Goal: Register for event/course

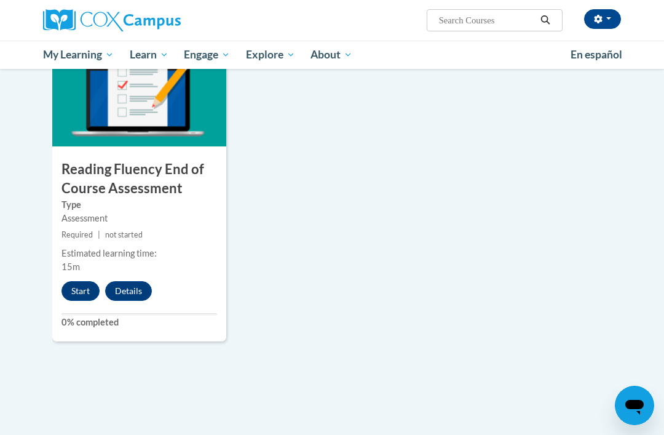
scroll to position [999, 0]
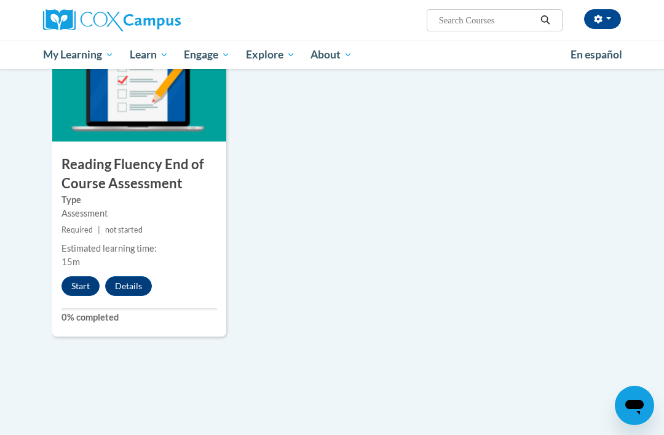
click at [91, 286] on button "Start" at bounding box center [80, 286] width 38 height 20
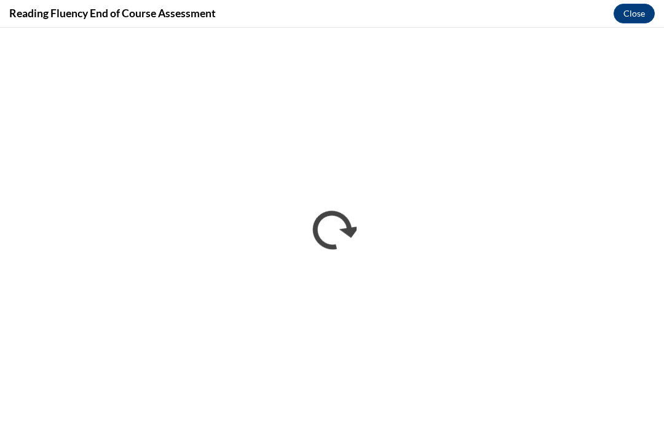
scroll to position [0, 0]
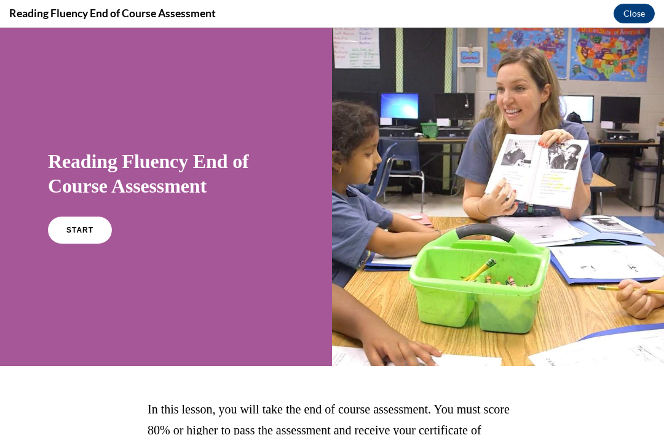
click at [79, 226] on span "START" at bounding box center [79, 230] width 27 height 9
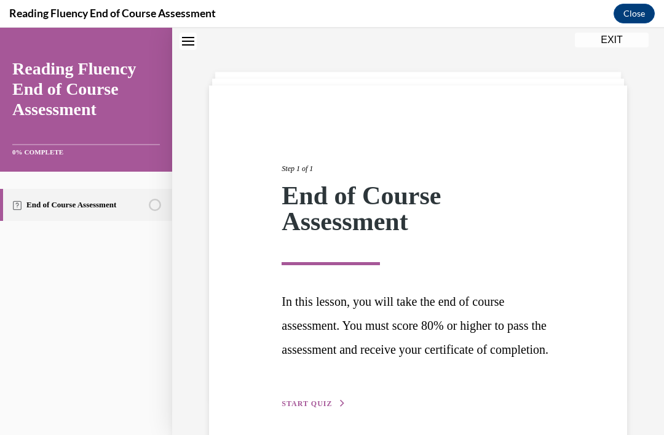
scroll to position [68, 0]
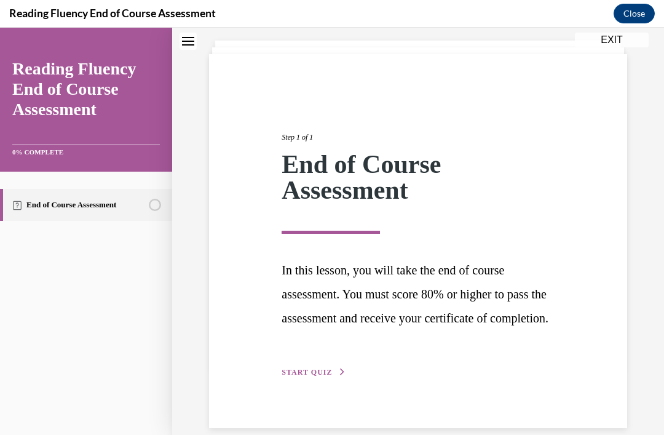
click at [316, 406] on div "Step 1 of 1 End of Course Assessment In this lesson, you will take the end of c…" at bounding box center [418, 241] width 418 height 374
click at [305, 376] on span "START QUIZ" at bounding box center [307, 372] width 50 height 9
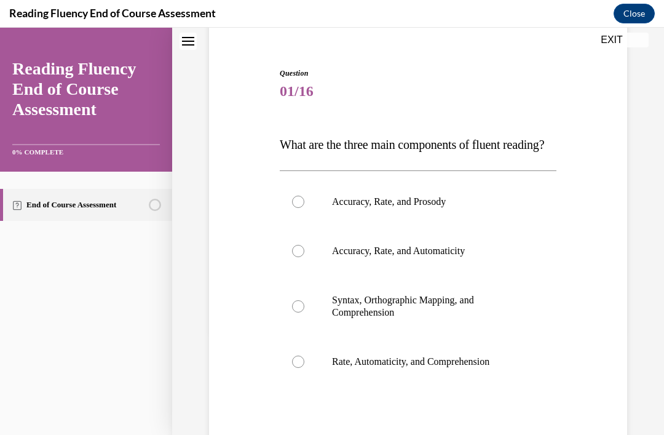
scroll to position [117, 0]
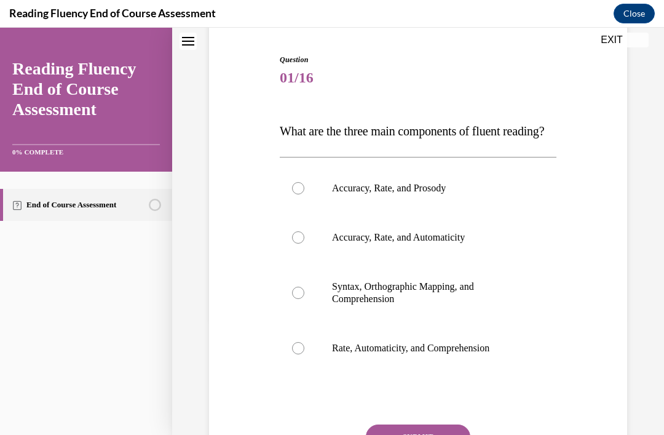
click at [299, 194] on div at bounding box center [298, 188] width 12 height 12
click at [299, 194] on input "Accuracy, Rate, and Prosody" at bounding box center [298, 188] width 12 height 12
radio input "true"
click at [417, 434] on button "SUBMIT" at bounding box center [418, 436] width 104 height 25
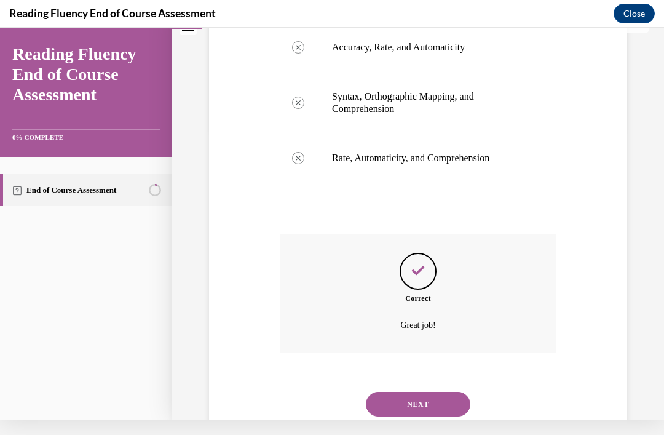
scroll to position [292, 0]
click at [434, 415] on button "NEXT" at bounding box center [418, 404] width 104 height 25
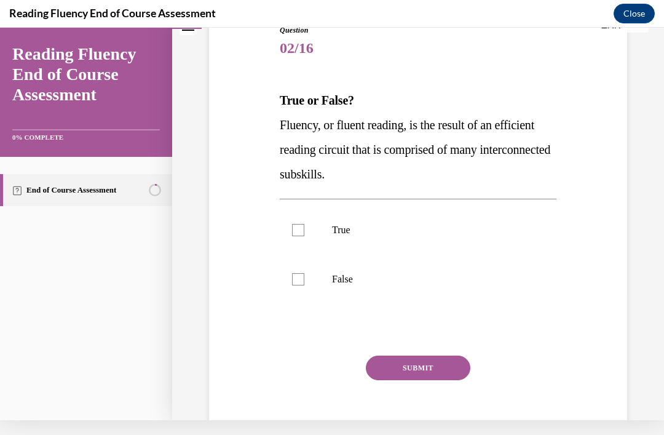
scroll to position [0, 0]
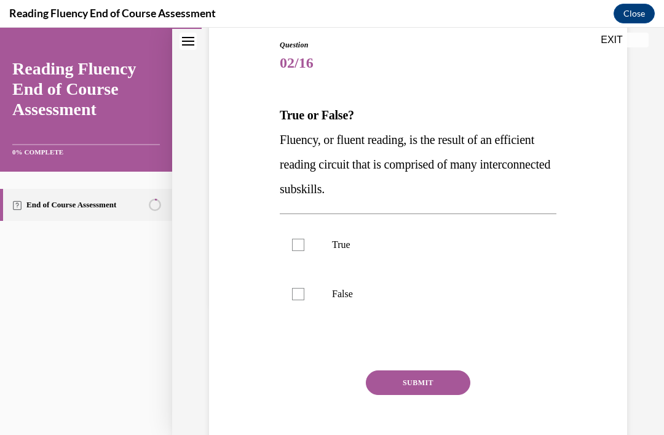
click at [301, 245] on div at bounding box center [298, 244] width 12 height 12
click at [301, 245] on input "True" at bounding box center [298, 244] width 12 height 12
checkbox input "true"
click at [418, 371] on button "SUBMIT" at bounding box center [418, 382] width 104 height 25
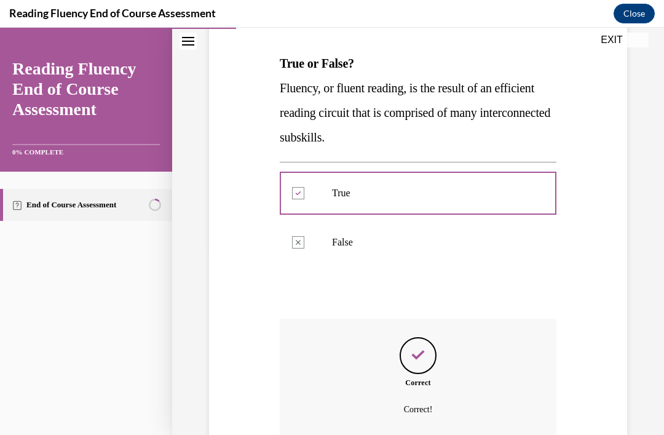
scroll to position [39, 0]
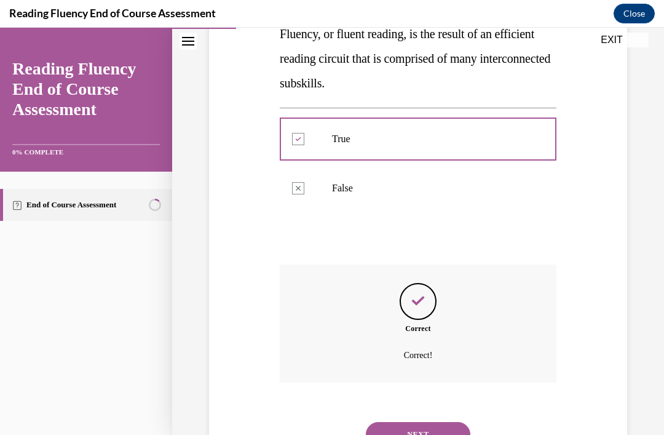
click at [417, 422] on button "NEXT" at bounding box center [418, 434] width 104 height 25
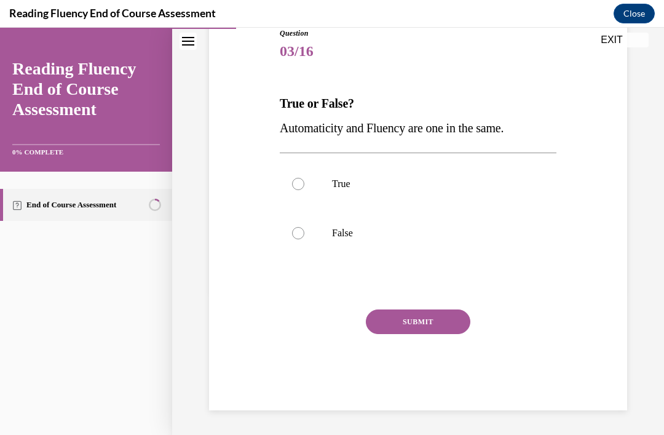
scroll to position [89, 0]
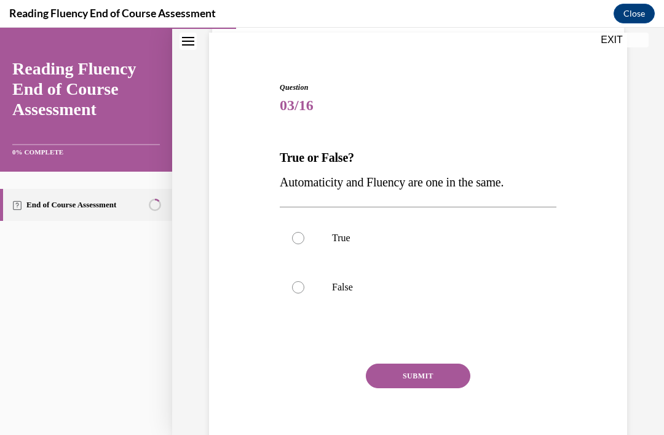
click at [356, 291] on p "False" at bounding box center [429, 287] width 194 height 12
click at [304, 291] on input "False" at bounding box center [298, 287] width 12 height 12
radio input "true"
click at [404, 374] on button "SUBMIT" at bounding box center [418, 375] width 104 height 25
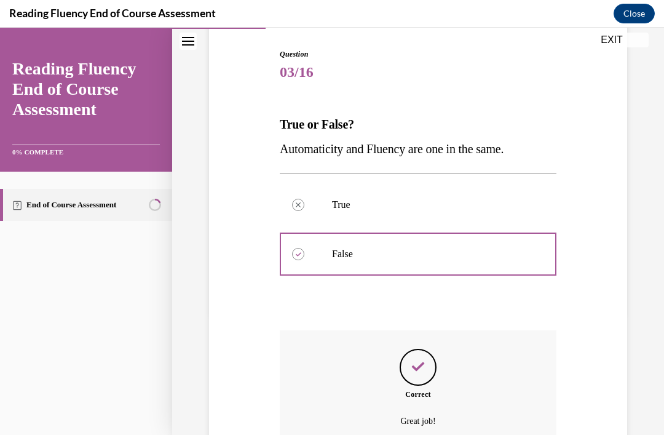
scroll to position [188, 0]
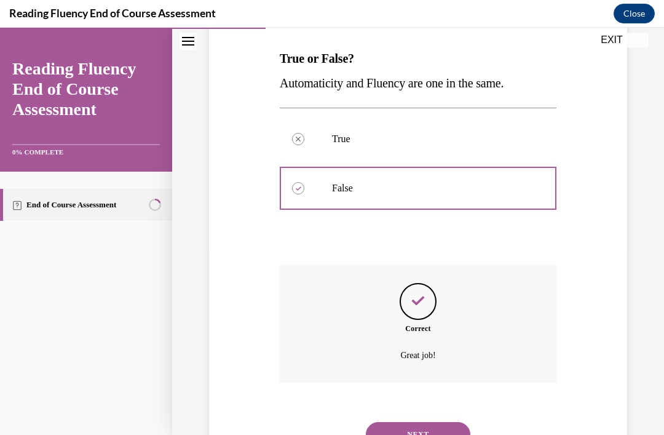
click at [655, 216] on div "Question 03/16 True or False? Automaticity and Fluency are one in the same.  Tr…" at bounding box center [418, 183] width 492 height 611
click at [390, 422] on button "NEXT" at bounding box center [418, 434] width 104 height 25
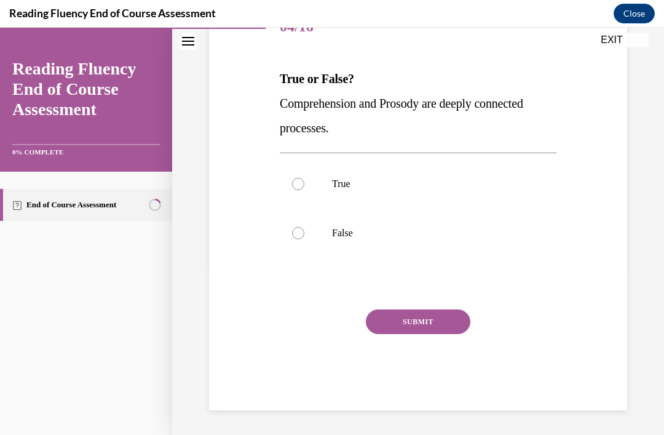
scroll to position [114, 0]
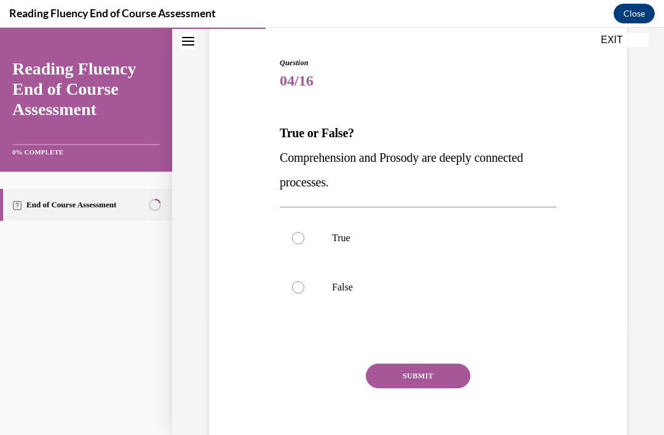
click at [303, 232] on label "True" at bounding box center [418, 237] width 277 height 49
click at [303, 232] on input "True" at bounding box center [298, 238] width 12 height 12
radio input "true"
click at [419, 376] on button "SUBMIT" at bounding box center [418, 375] width 104 height 25
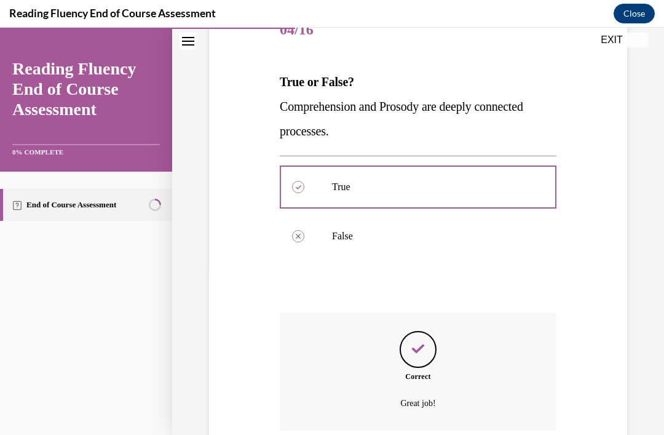
scroll to position [166, 0]
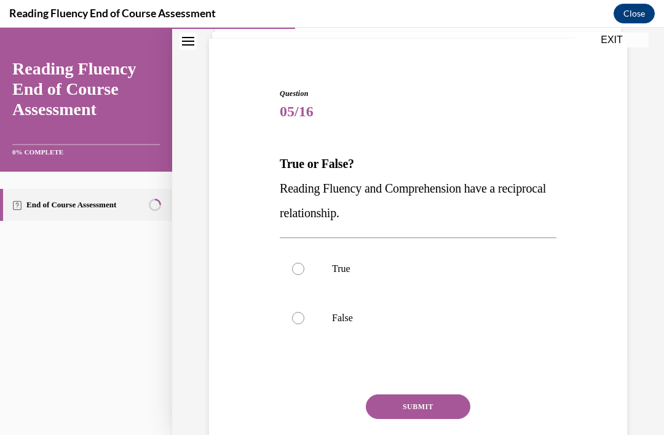
scroll to position [77, 0]
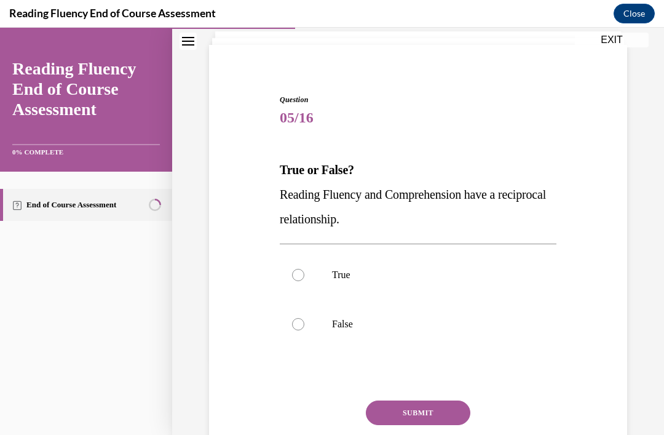
click at [339, 280] on p "True" at bounding box center [429, 275] width 194 height 12
click at [304, 280] on input "True" at bounding box center [298, 275] width 12 height 12
radio input "true"
click at [449, 417] on button "SUBMIT" at bounding box center [418, 412] width 104 height 25
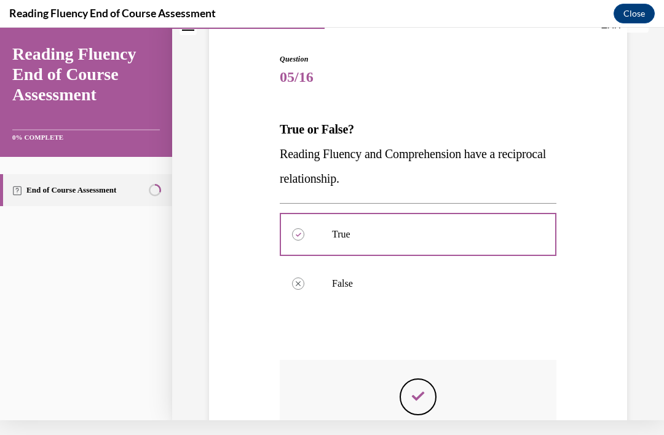
scroll to position [39, 0]
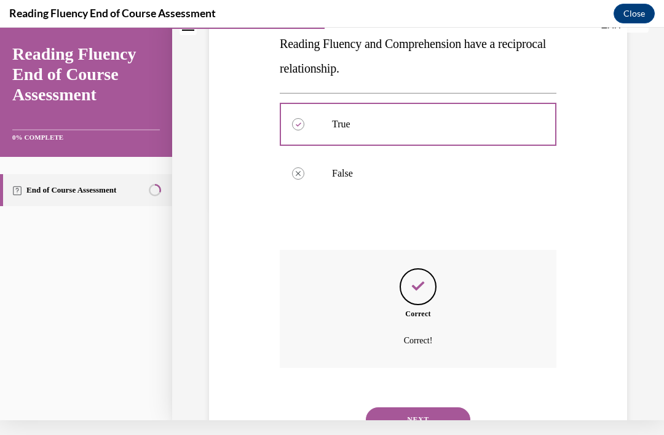
click at [441, 408] on button "NEXT" at bounding box center [418, 419] width 104 height 25
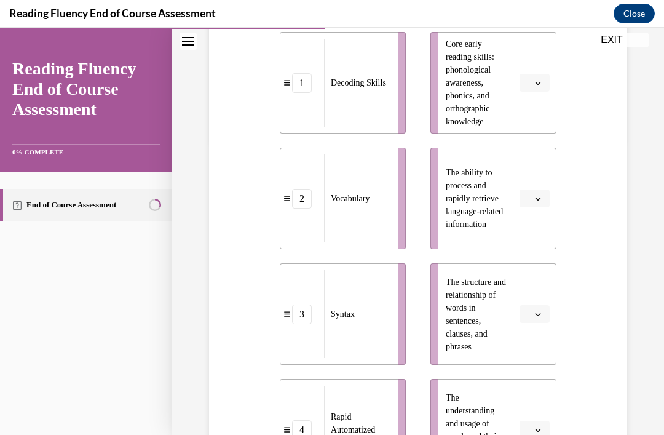
scroll to position [294, 0]
click at [535, 318] on button "button" at bounding box center [534, 314] width 30 height 18
click at [625, 341] on div "Question 06/16 Match the subskills below that contribute to fluent reading with…" at bounding box center [418, 236] width 424 height 793
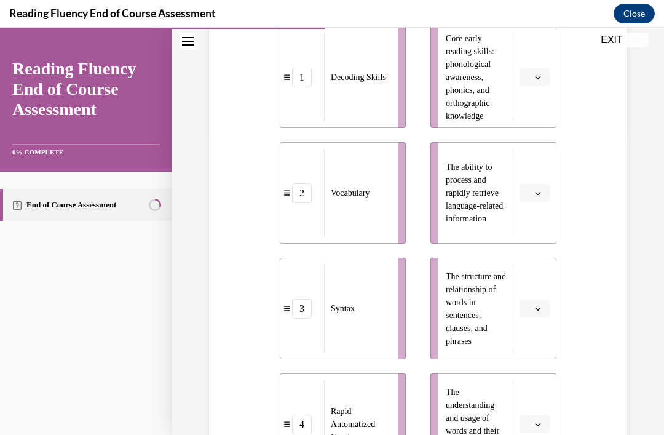
scroll to position [300, 0]
click at [537, 307] on icon "button" at bounding box center [538, 308] width 6 height 6
click at [526, 412] on div "3" at bounding box center [533, 409] width 31 height 25
click at [539, 427] on icon "button" at bounding box center [538, 424] width 6 height 6
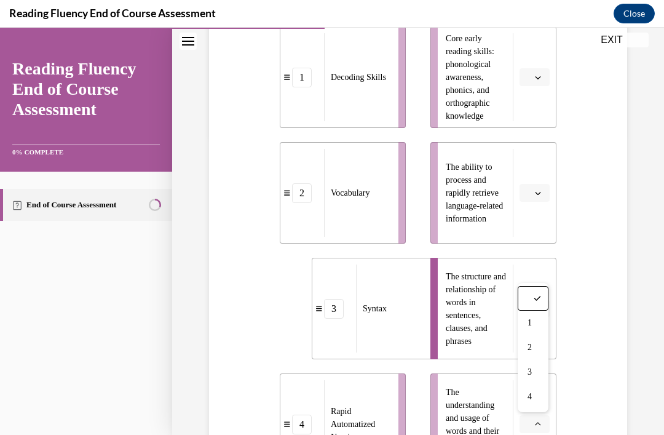
click at [537, 356] on div "2" at bounding box center [533, 347] width 31 height 25
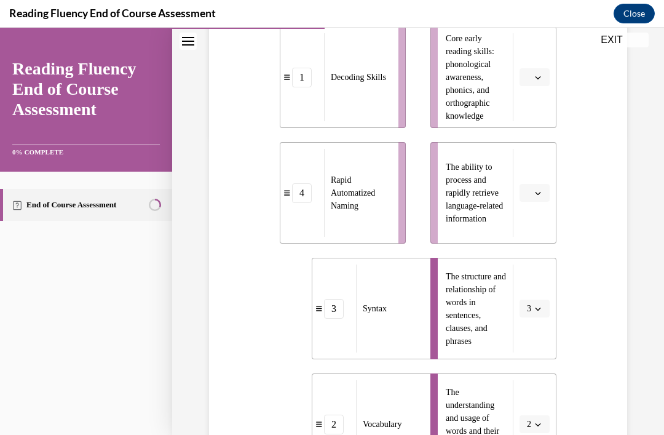
click at [535, 197] on button "button" at bounding box center [534, 193] width 30 height 18
click at [534, 326] on div "4" at bounding box center [533, 318] width 31 height 25
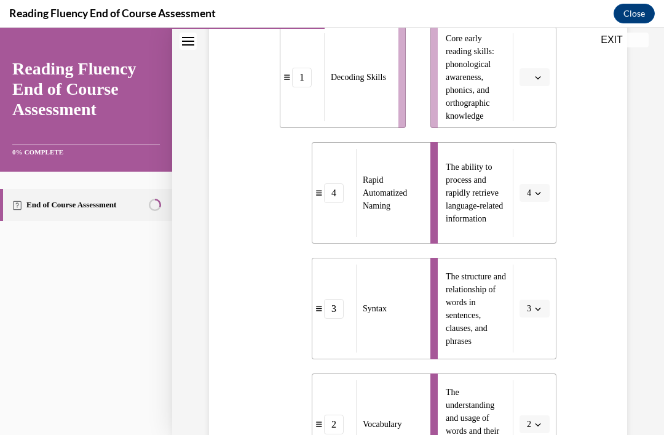
click at [537, 79] on icon "button" at bounding box center [538, 77] width 6 height 6
click at [537, 128] on div "1" at bounding box center [533, 129] width 31 height 25
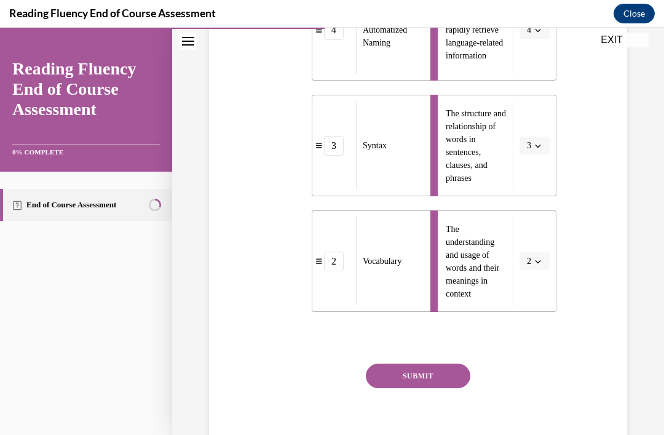
click at [439, 375] on button "SUBMIT" at bounding box center [418, 375] width 104 height 25
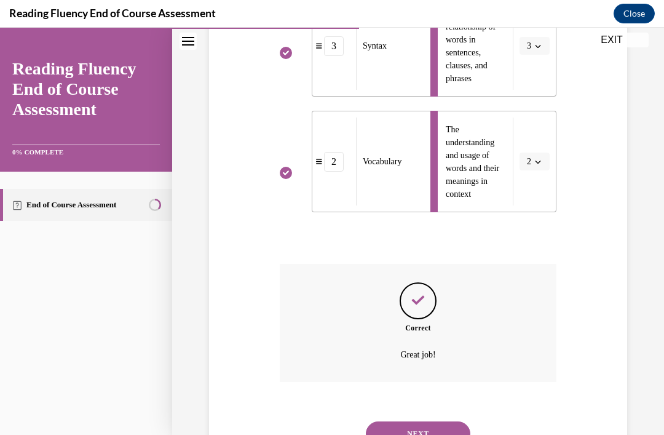
scroll to position [562, 0]
click at [436, 422] on button "NEXT" at bounding box center [418, 434] width 104 height 25
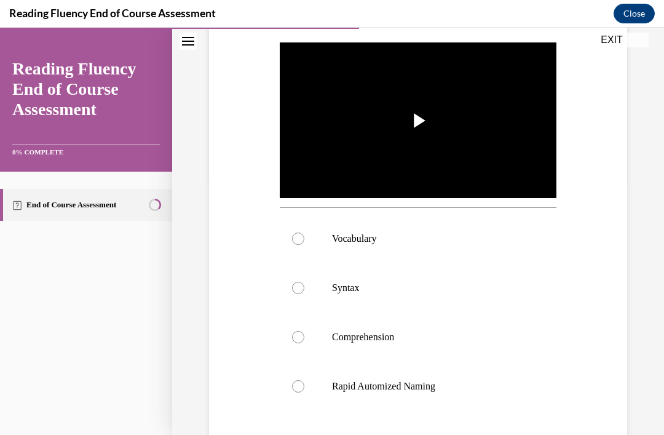
scroll to position [254, 0]
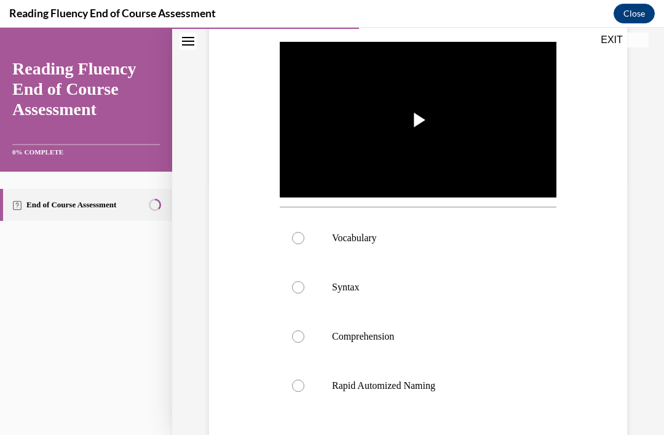
click at [299, 342] on div at bounding box center [298, 336] width 12 height 12
click at [299, 342] on input "Comprehension" at bounding box center [298, 336] width 12 height 12
radio input "true"
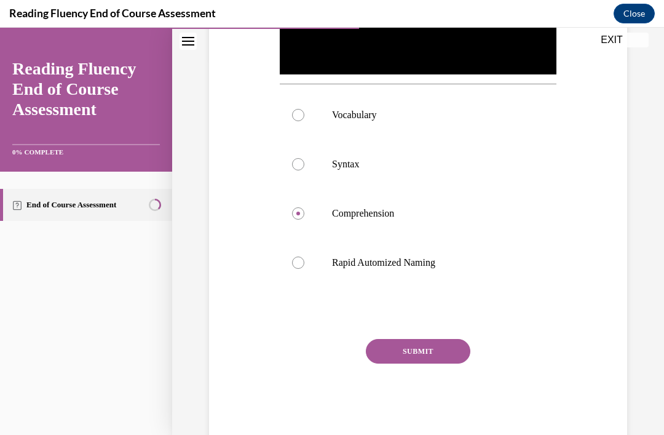
click at [407, 363] on button "SUBMIT" at bounding box center [418, 351] width 104 height 25
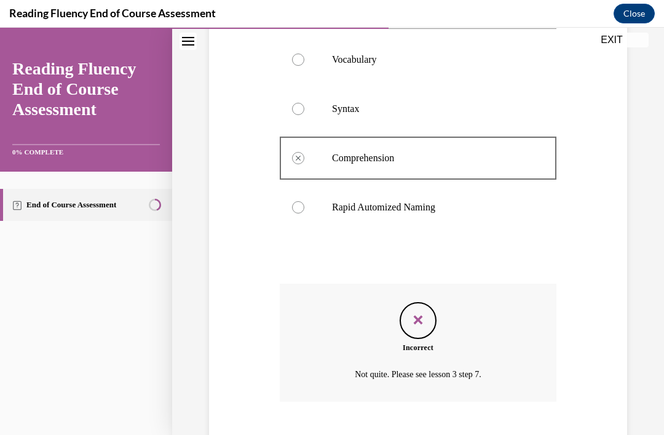
scroll to position [476, 0]
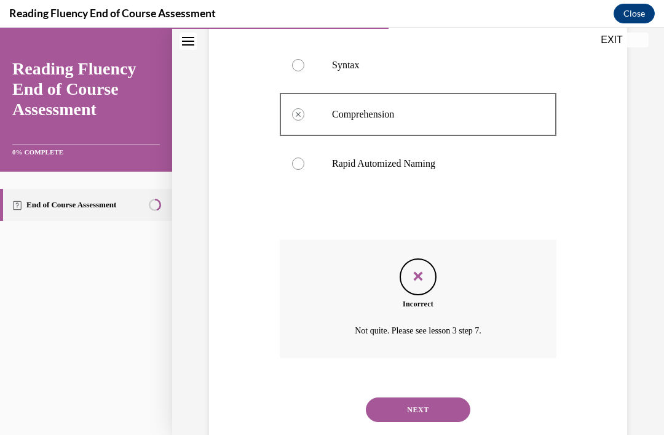
click at [419, 422] on button "NEXT" at bounding box center [418, 409] width 104 height 25
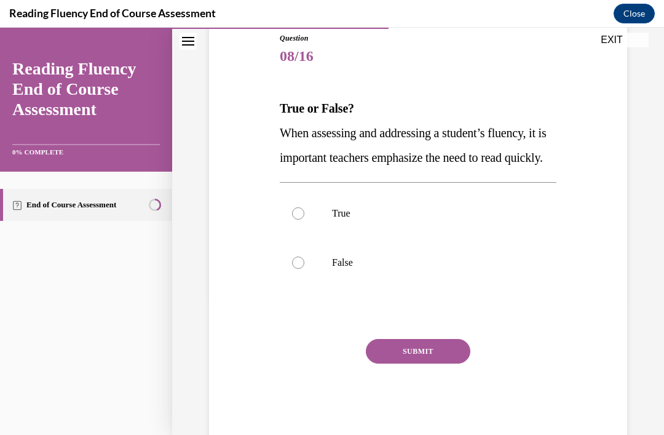
click at [301, 287] on label "False" at bounding box center [418, 262] width 277 height 49
click at [301, 269] on input "False" at bounding box center [298, 262] width 12 height 12
radio input "true"
click at [393, 363] on button "SUBMIT" at bounding box center [418, 351] width 104 height 25
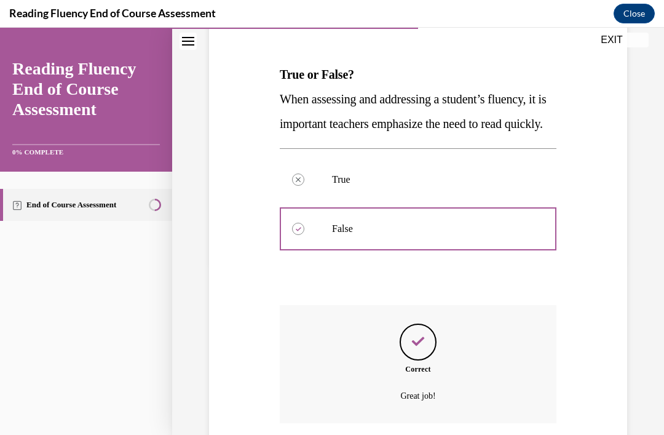
scroll to position [237, 0]
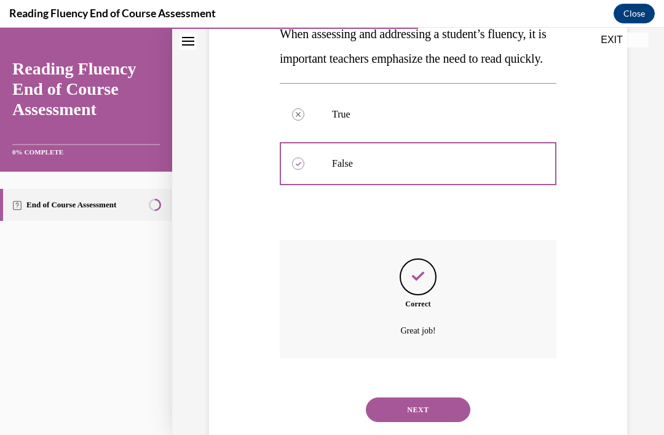
click at [392, 422] on button "NEXT" at bounding box center [418, 409] width 104 height 25
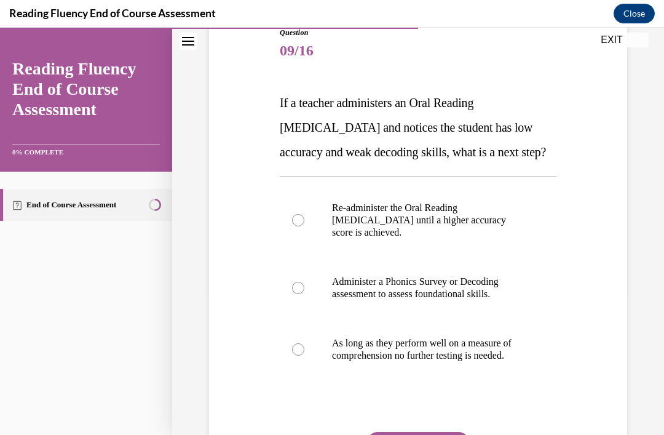
scroll to position [146, 0]
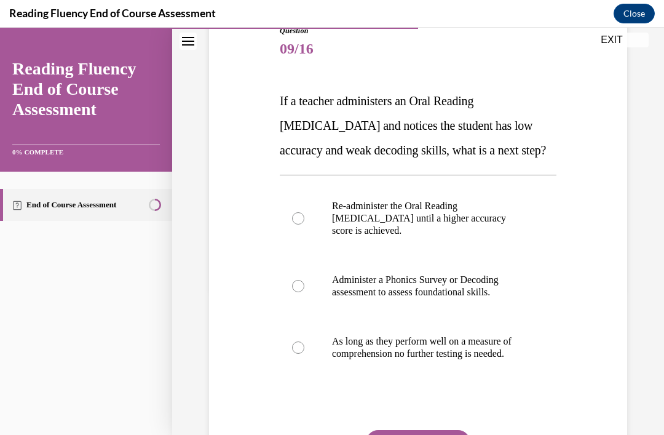
click at [300, 224] on div at bounding box center [298, 218] width 12 height 12
click at [300, 224] on input "Re-administer the Oral Reading Fluency assessment until a higher accuracy score…" at bounding box center [298, 218] width 12 height 12
radio input "true"
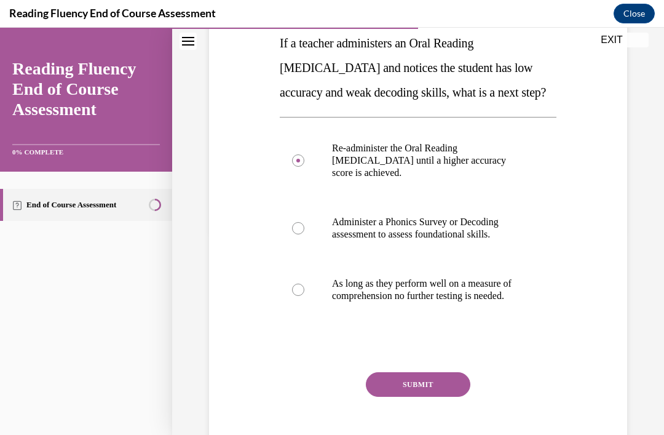
scroll to position [205, 0]
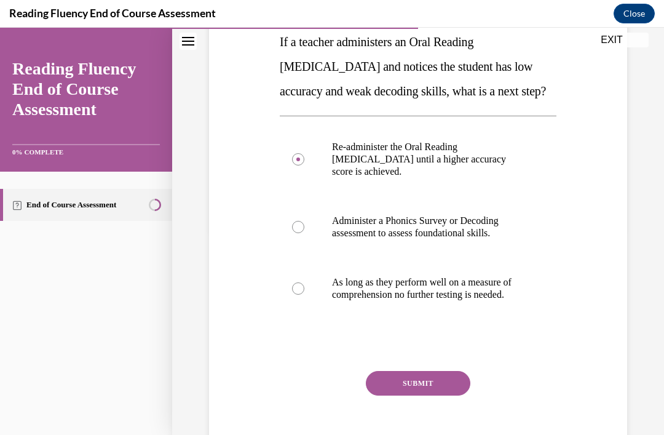
click at [386, 395] on button "SUBMIT" at bounding box center [418, 383] width 104 height 25
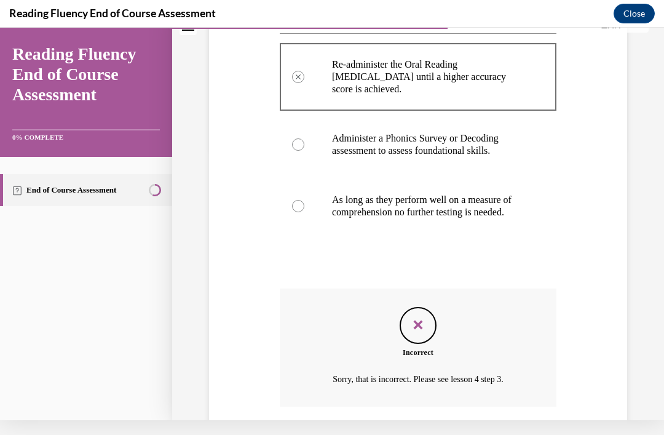
scroll to position [336, 0]
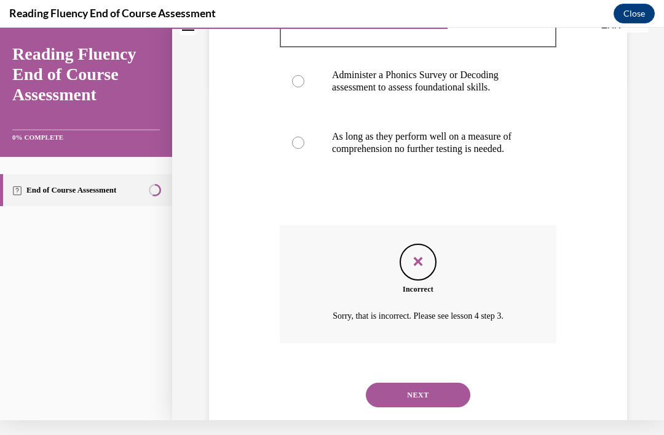
click at [422, 407] on button "NEXT" at bounding box center [418, 394] width 104 height 25
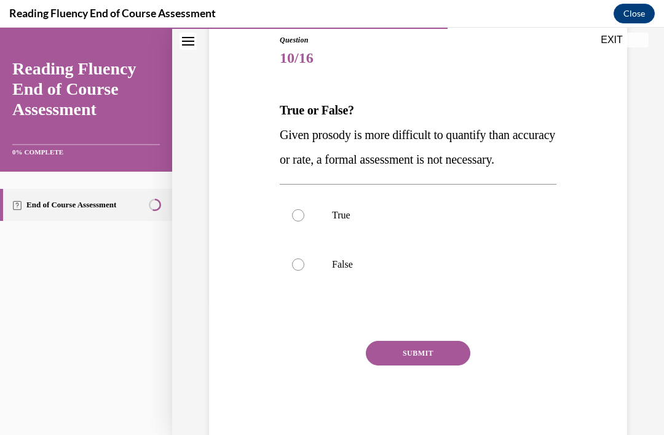
scroll to position [136, 0]
click at [297, 270] on div at bounding box center [298, 264] width 12 height 12
click at [297, 270] on input "False" at bounding box center [298, 264] width 12 height 12
radio input "true"
click at [397, 365] on button "SUBMIT" at bounding box center [418, 353] width 104 height 25
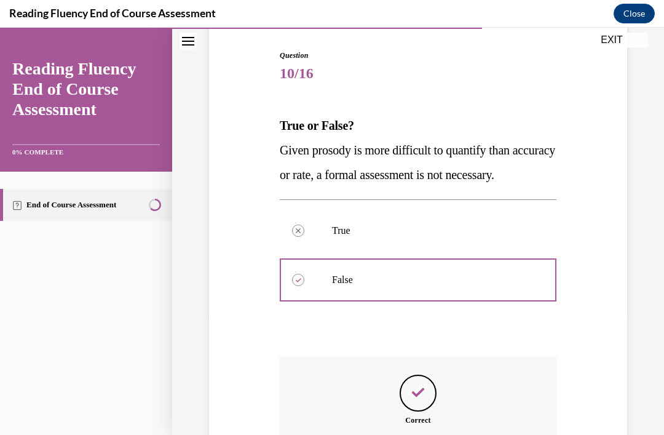
scroll to position [39, 0]
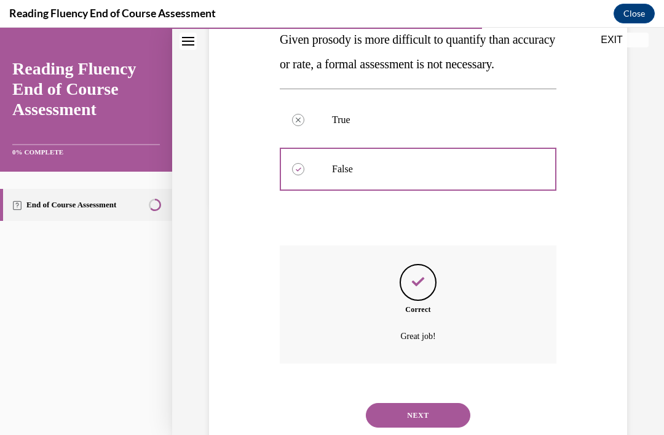
click at [441, 425] on button "NEXT" at bounding box center [418, 415] width 104 height 25
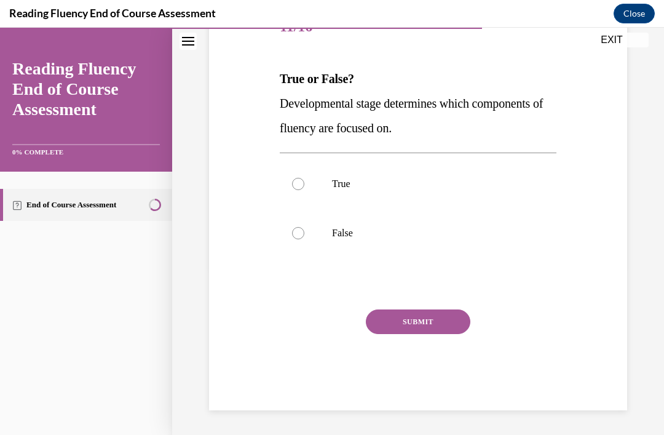
scroll to position [114, 0]
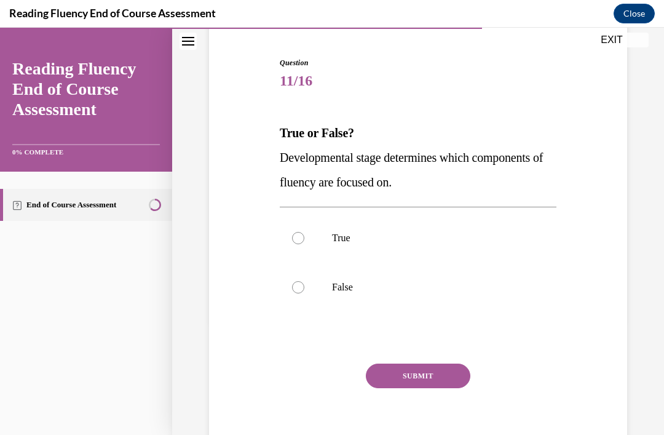
click at [305, 242] on label "True" at bounding box center [418, 237] width 277 height 49
click at [304, 242] on input "True" at bounding box center [298, 238] width 12 height 12
radio input "true"
click at [379, 381] on button "SUBMIT" at bounding box center [418, 375] width 104 height 25
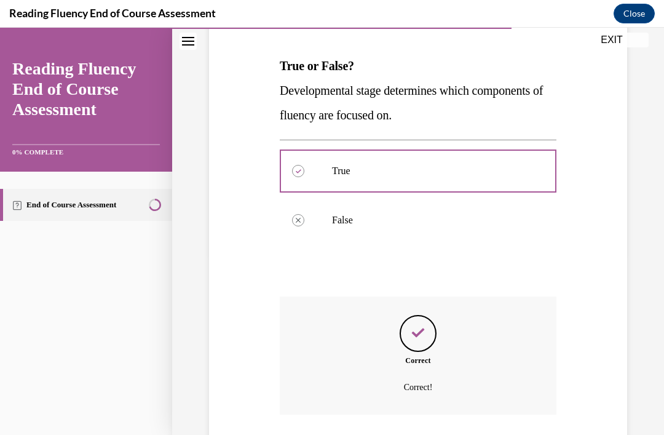
scroll to position [39, 0]
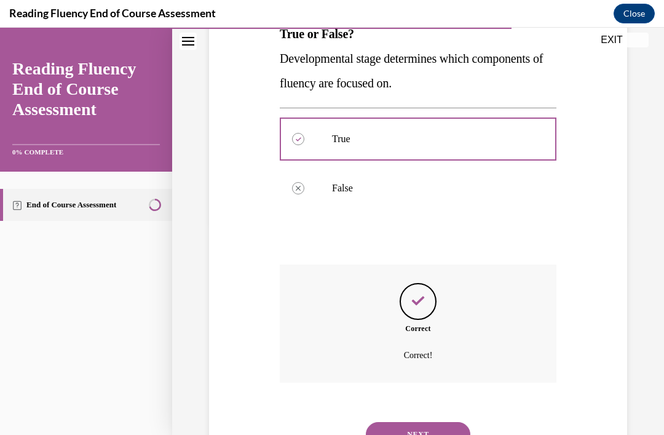
click at [445, 422] on button "NEXT" at bounding box center [418, 434] width 104 height 25
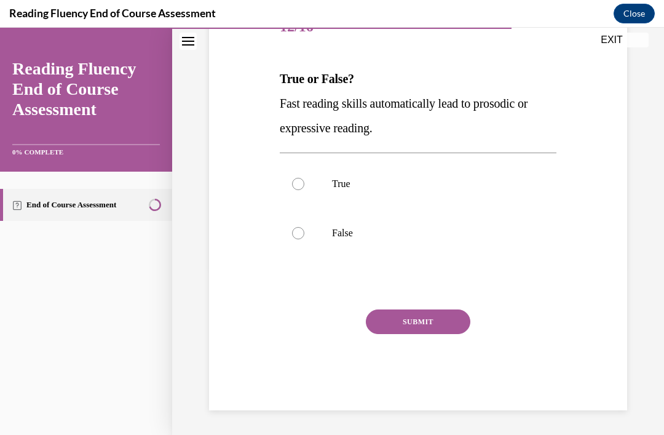
scroll to position [89, 0]
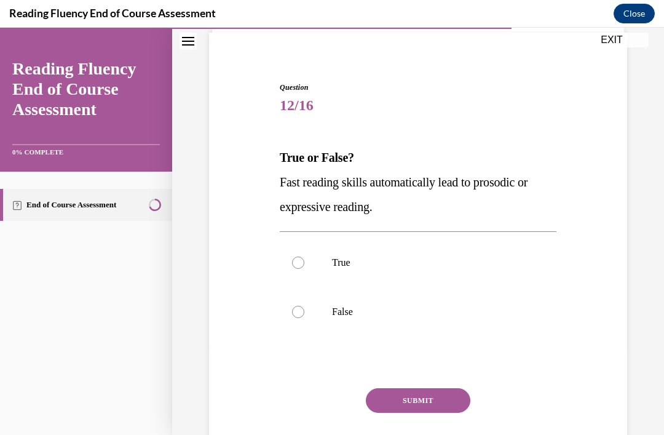
click at [303, 317] on label "False" at bounding box center [418, 311] width 277 height 49
click at [303, 317] on input "False" at bounding box center [298, 311] width 12 height 12
radio input "true"
click at [420, 395] on button "SUBMIT" at bounding box center [418, 400] width 104 height 25
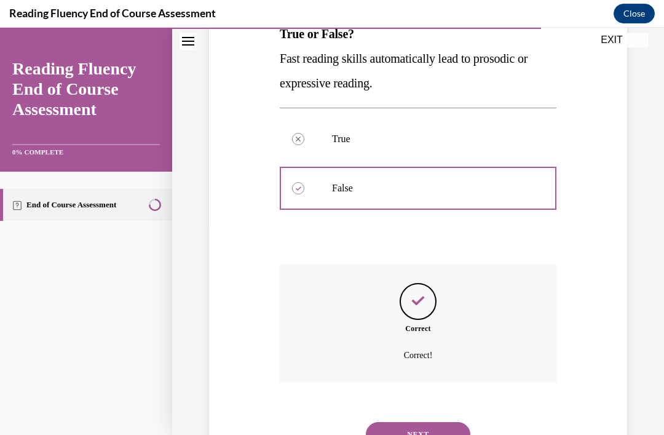
scroll to position [213, 0]
click at [428, 422] on button "NEXT" at bounding box center [418, 434] width 104 height 25
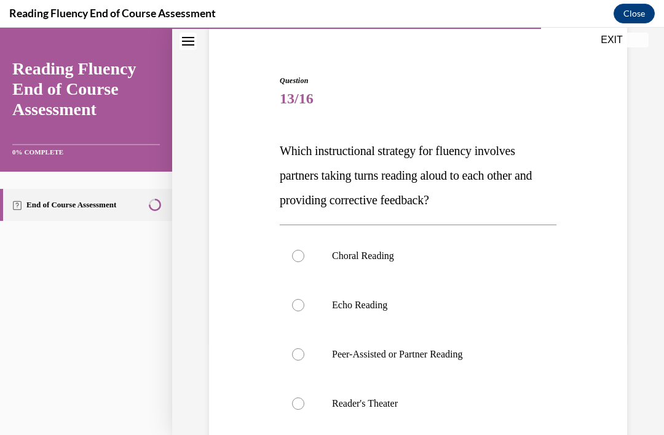
scroll to position [96, 0]
click at [299, 355] on div at bounding box center [298, 353] width 12 height 12
click at [299, 355] on input "Peer-Assisted or Partner Reading" at bounding box center [298, 353] width 12 height 12
radio input "true"
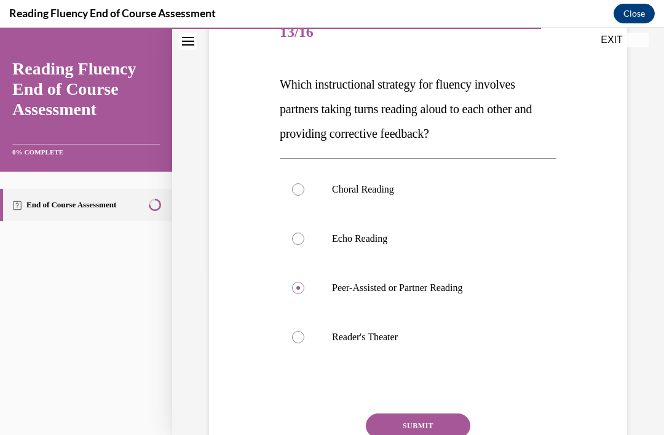
click at [457, 428] on button "SUBMIT" at bounding box center [418, 425] width 104 height 25
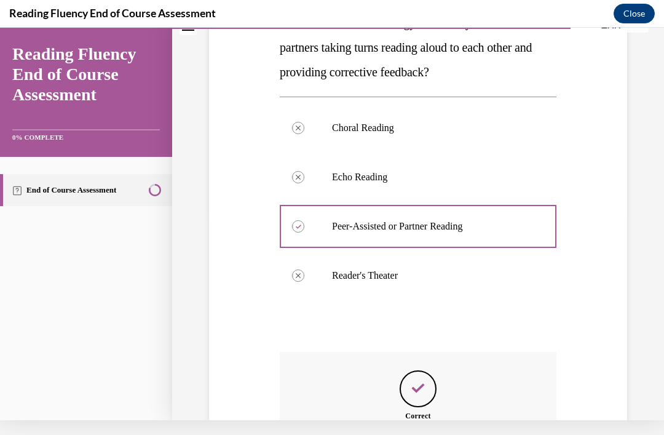
scroll to position [39, 0]
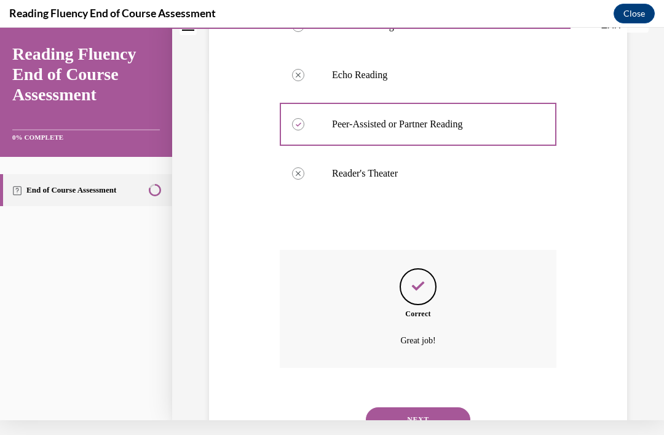
click at [444, 407] on button "NEXT" at bounding box center [418, 419] width 104 height 25
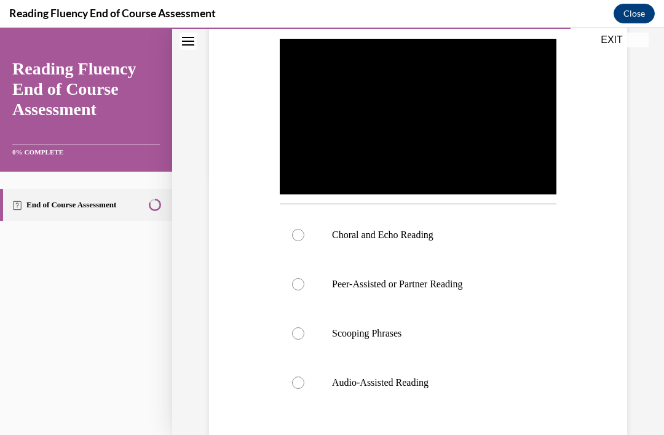
scroll to position [257, 0]
click at [306, 242] on label "Choral and Echo Reading" at bounding box center [418, 234] width 277 height 49
click at [304, 241] on input "Choral and Echo Reading" at bounding box center [298, 235] width 12 height 12
radio input "true"
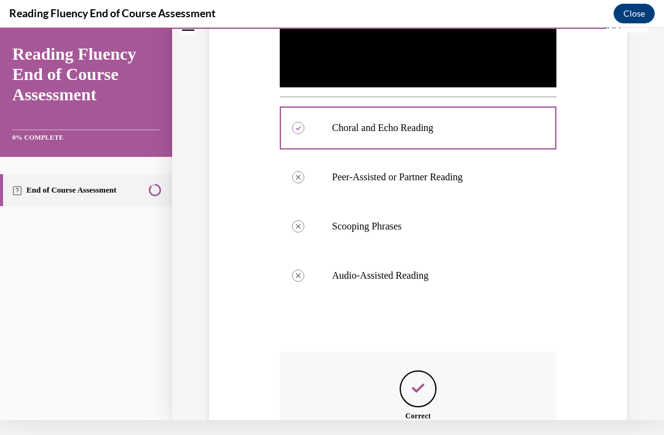
scroll to position [39, 0]
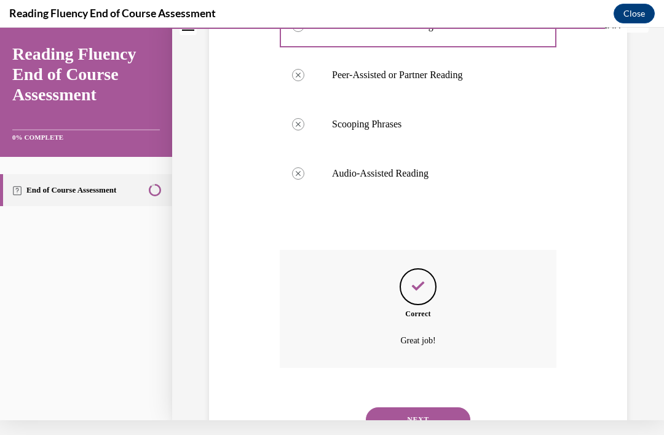
click at [447, 407] on button "NEXT" at bounding box center [418, 419] width 104 height 25
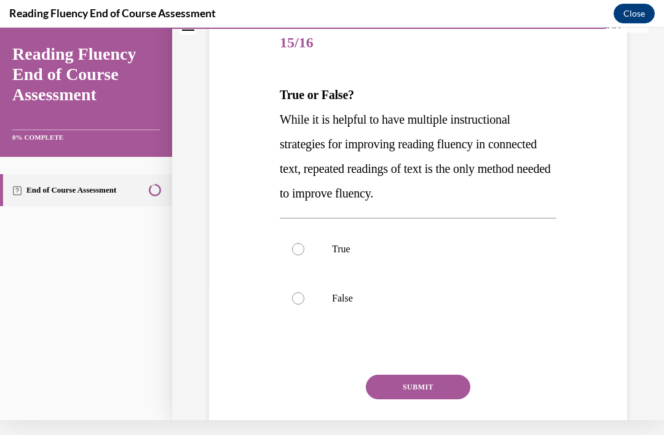
scroll to position [0, 0]
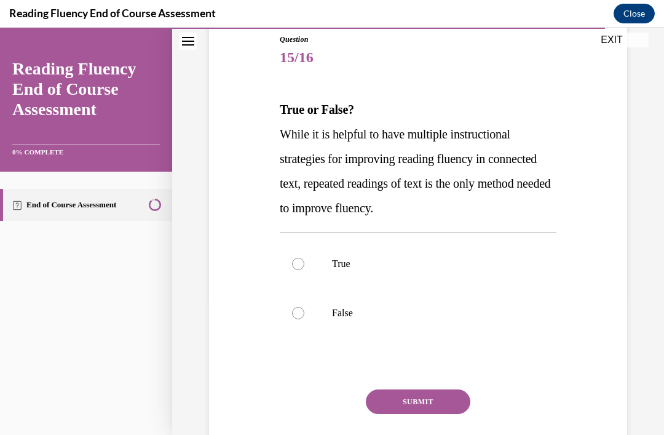
click at [351, 314] on p "False" at bounding box center [429, 313] width 194 height 12
click at [304, 314] on input "False" at bounding box center [298, 313] width 12 height 12
radio input "true"
click at [429, 403] on button "SUBMIT" at bounding box center [418, 401] width 104 height 25
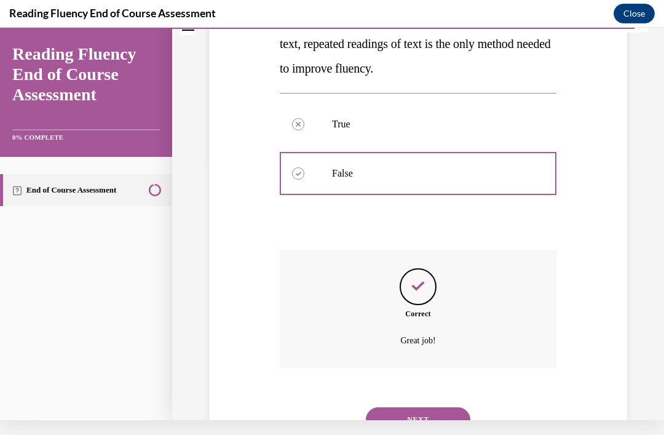
scroll to position [262, 0]
click at [434, 407] on button "NEXT" at bounding box center [418, 419] width 104 height 25
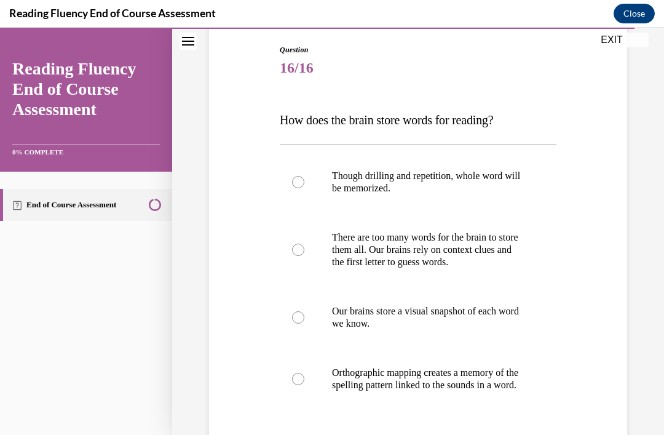
scroll to position [127, 0]
click at [493, 376] on p "Orthographic mapping creates a memory of the spelling pattern linked to the sou…" at bounding box center [429, 378] width 194 height 25
click at [304, 376] on input "Orthographic mapping creates a memory of the spelling pattern linked to the sou…" at bounding box center [298, 378] width 12 height 12
radio input "true"
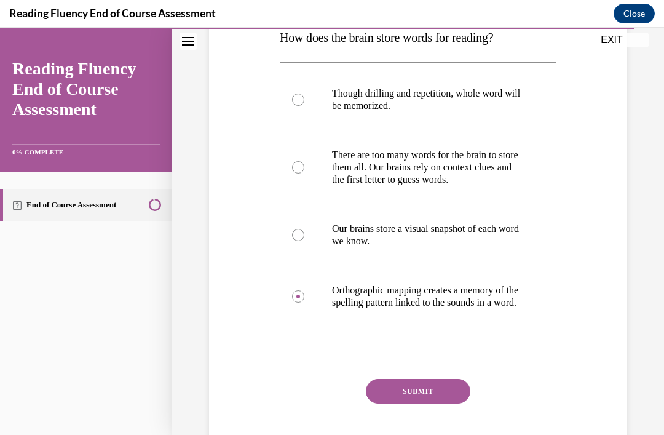
scroll to position [207, 0]
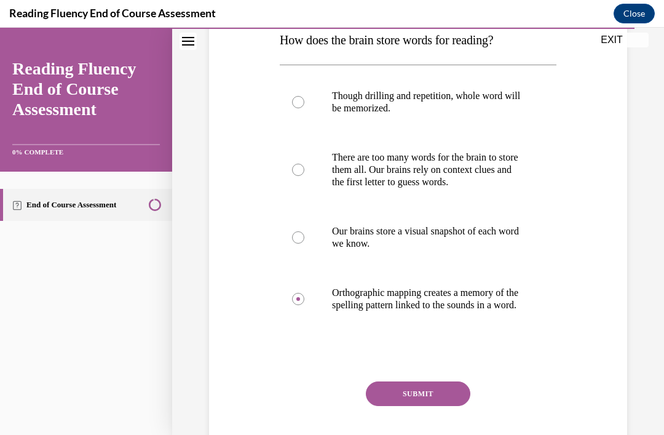
click at [434, 403] on button "SUBMIT" at bounding box center [418, 393] width 104 height 25
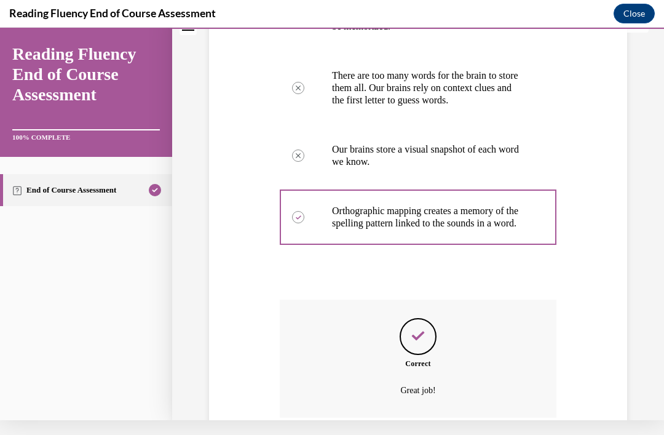
scroll to position [336, 0]
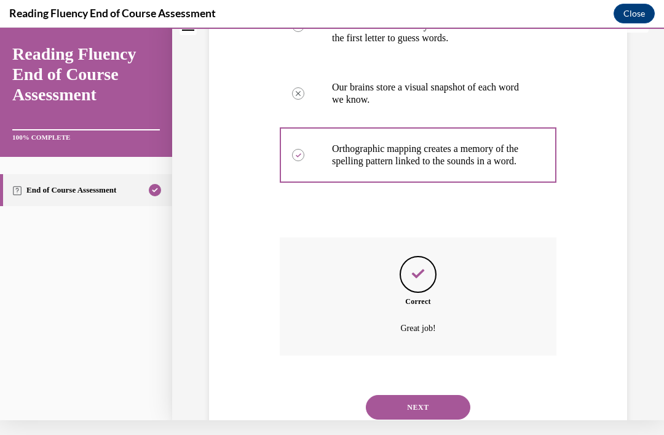
click at [441, 397] on button "NEXT" at bounding box center [418, 407] width 104 height 25
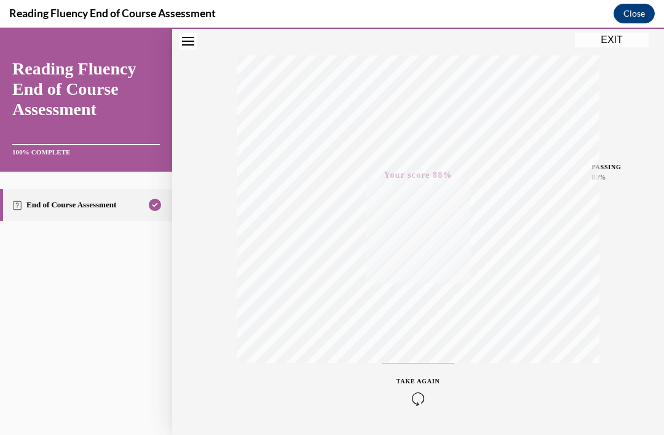
scroll to position [184, 0]
click at [604, 36] on button "EXIT" at bounding box center [612, 40] width 74 height 15
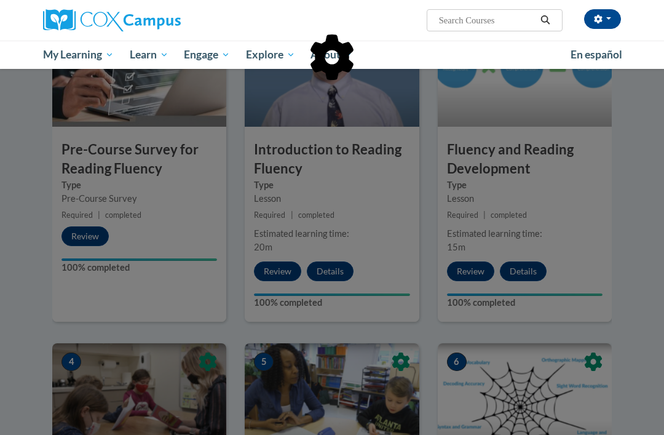
scroll to position [331, 0]
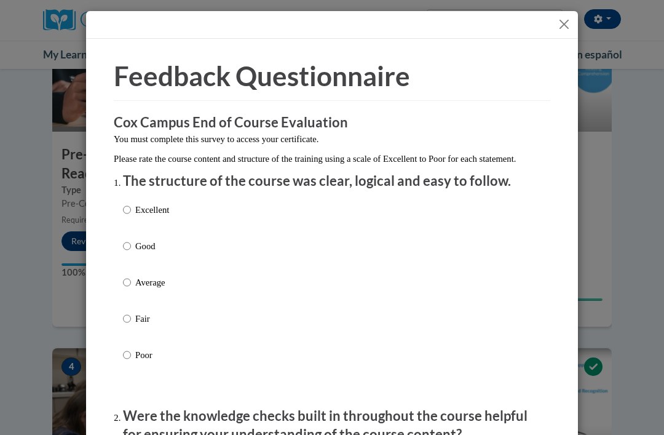
click at [567, 29] on button "Close" at bounding box center [563, 24] width 15 height 15
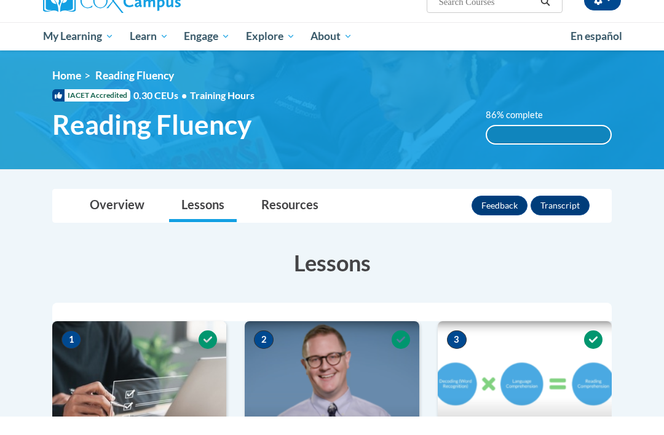
scroll to position [22, 0]
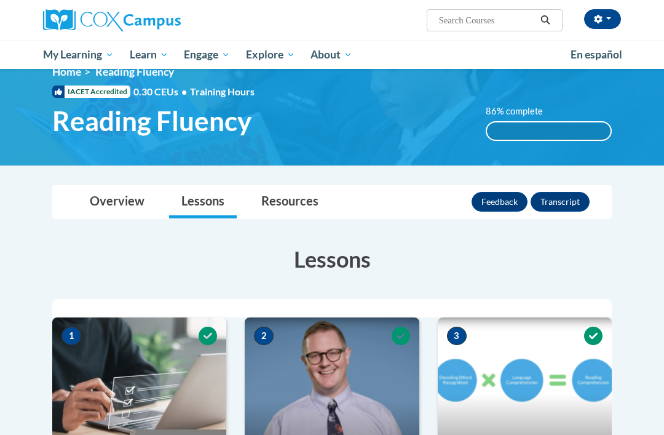
click at [572, 199] on button "Transcript" at bounding box center [559, 202] width 59 height 20
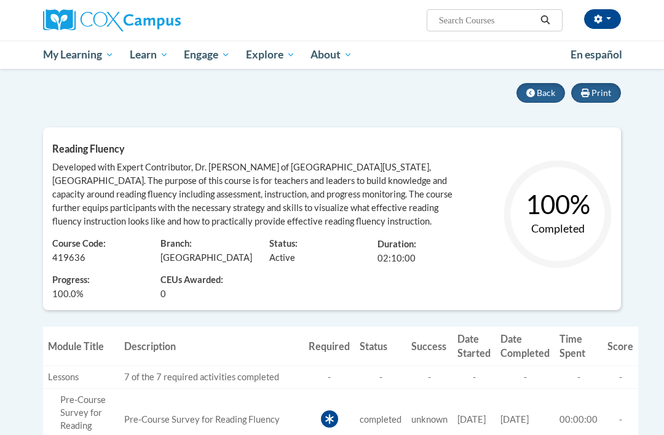
scroll to position [100, 0]
click at [494, 17] on input "Search..." at bounding box center [487, 20] width 98 height 15
type input "Response to intervention"
click at [544, 18] on icon "Search" at bounding box center [545, 19] width 11 height 9
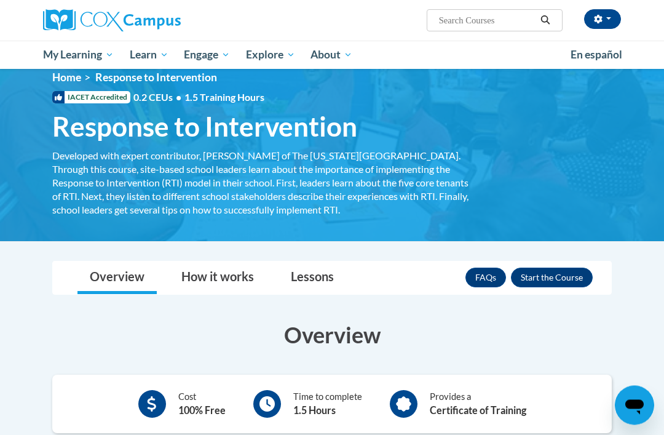
scroll to position [24, 0]
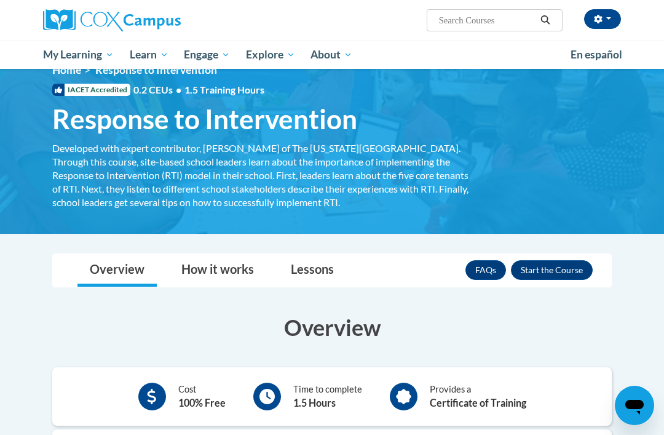
click at [552, 272] on button "Enroll" at bounding box center [552, 270] width 82 height 20
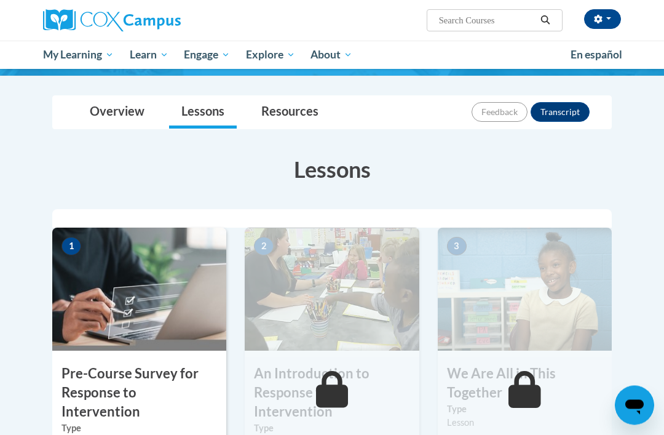
scroll to position [146, 0]
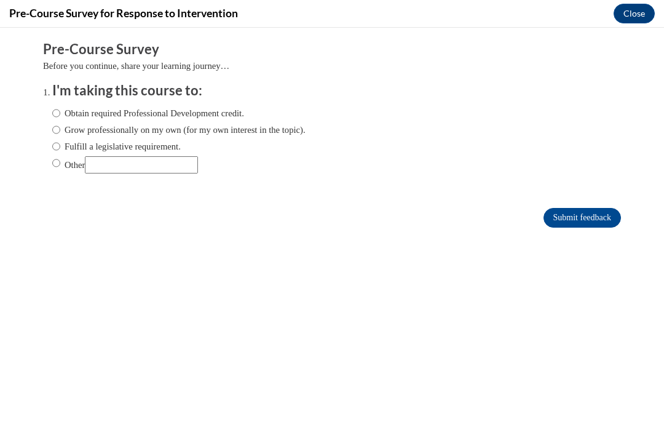
scroll to position [0, 0]
click at [55, 164] on input "Other" at bounding box center [56, 163] width 8 height 14
radio input "true"
click at [605, 218] on input "Submit feedback" at bounding box center [581, 218] width 77 height 20
click at [603, 215] on input "Submit feedback" at bounding box center [581, 218] width 77 height 20
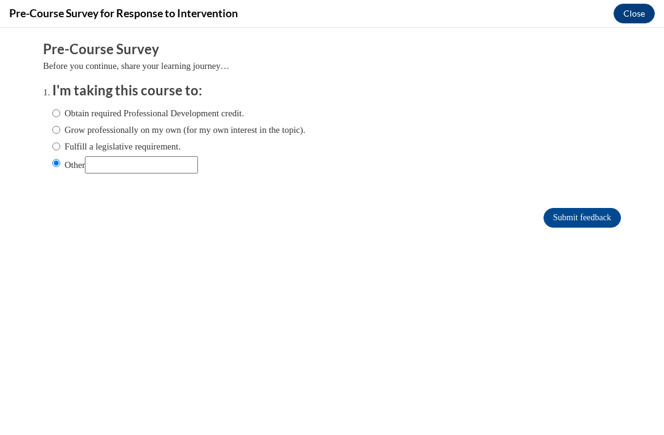
click at [597, 221] on input "Submit feedback" at bounding box center [581, 218] width 77 height 20
click at [582, 219] on input "Submit feedback" at bounding box center [581, 218] width 77 height 20
click at [581, 227] on input "Submit feedback" at bounding box center [581, 218] width 77 height 20
click at [581, 215] on input "Submit feedback" at bounding box center [581, 218] width 77 height 20
click at [578, 221] on input "Submit feedback" at bounding box center [581, 218] width 77 height 20
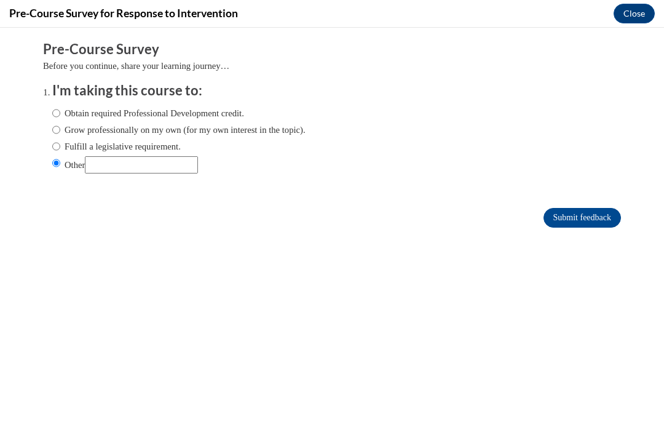
click at [576, 221] on input "Submit feedback" at bounding box center [581, 218] width 77 height 20
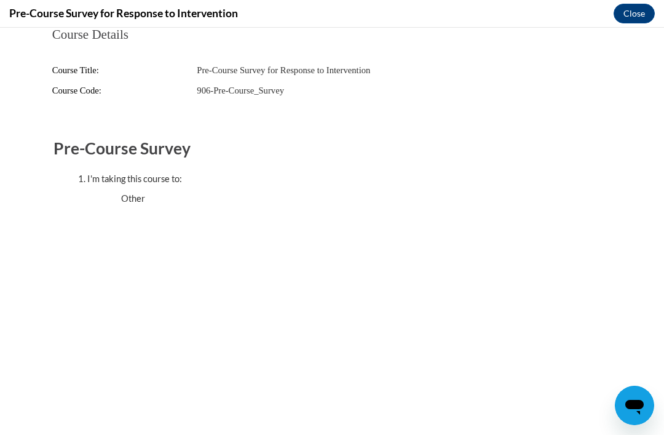
click at [632, 11] on button "Close" at bounding box center [633, 14] width 41 height 20
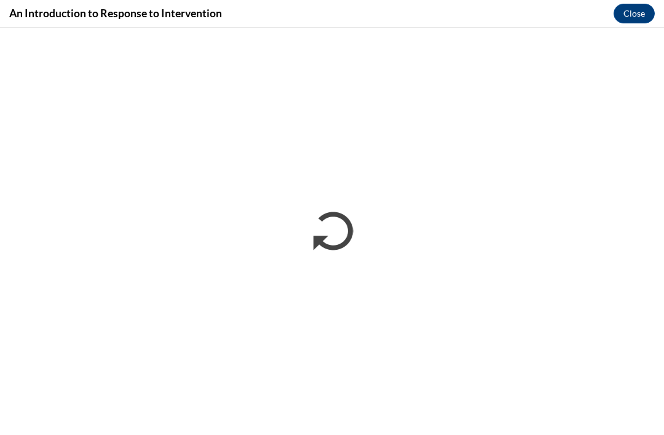
scroll to position [154, 0]
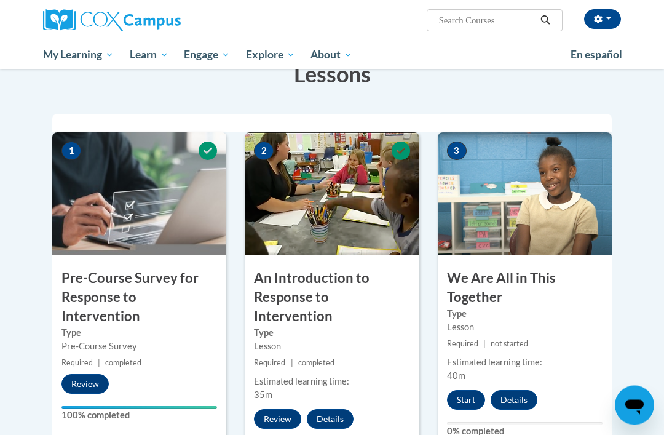
scroll to position [207, 0]
click at [467, 398] on button "Start" at bounding box center [466, 400] width 38 height 20
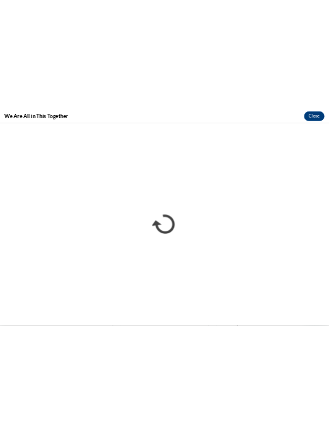
scroll to position [0, 0]
